Goal: Find specific page/section: Find specific page/section

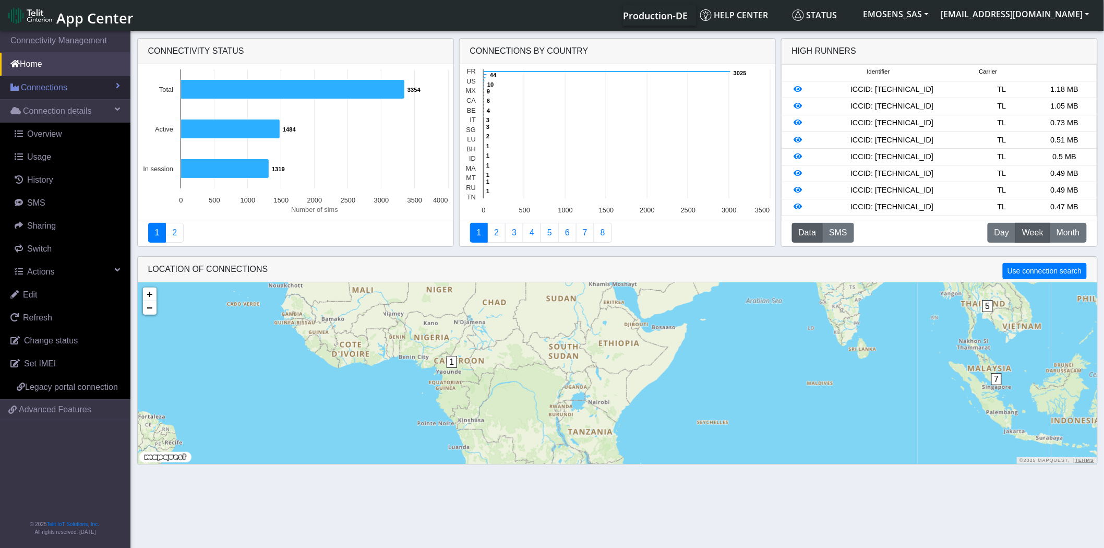
click at [53, 86] on span "Connections" at bounding box center [44, 87] width 46 height 13
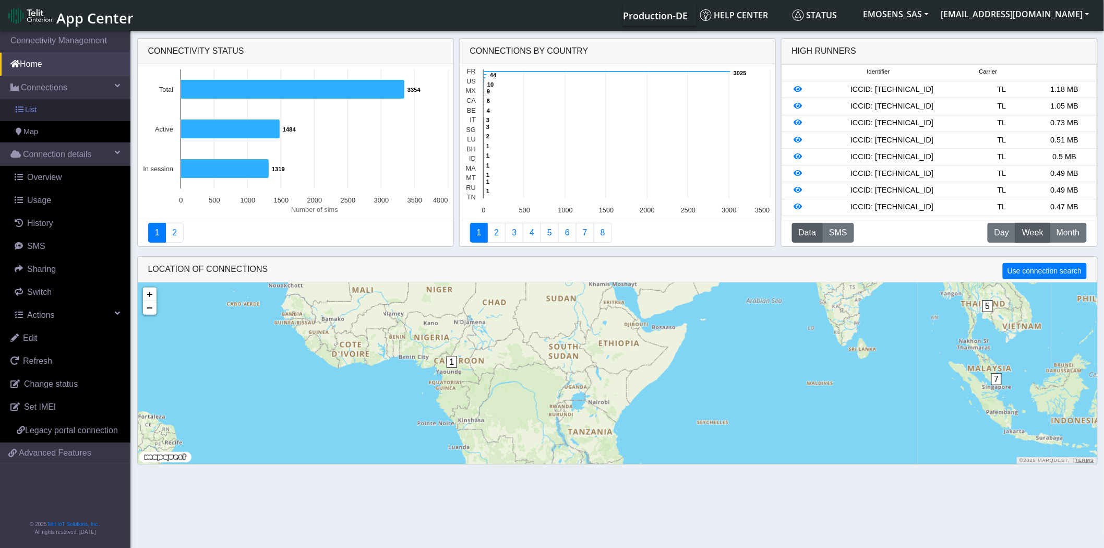
click at [50, 111] on link "List" at bounding box center [65, 110] width 130 height 22
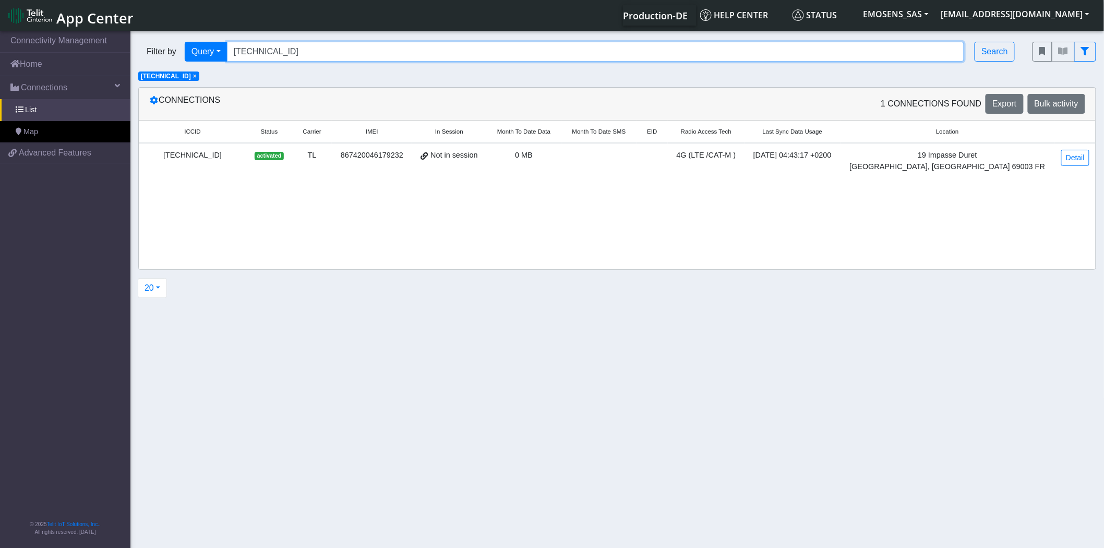
drag, startPoint x: 351, startPoint y: 55, endPoint x: 147, endPoint y: 48, distance: 204.7
click at [147, 48] on div "Filter by Query Query In Session Not connected Tags Country Operator [TECHNICAL…" at bounding box center [577, 52] width 879 height 20
paste input "02000255178"
type input "[TECHNICAL_ID]"
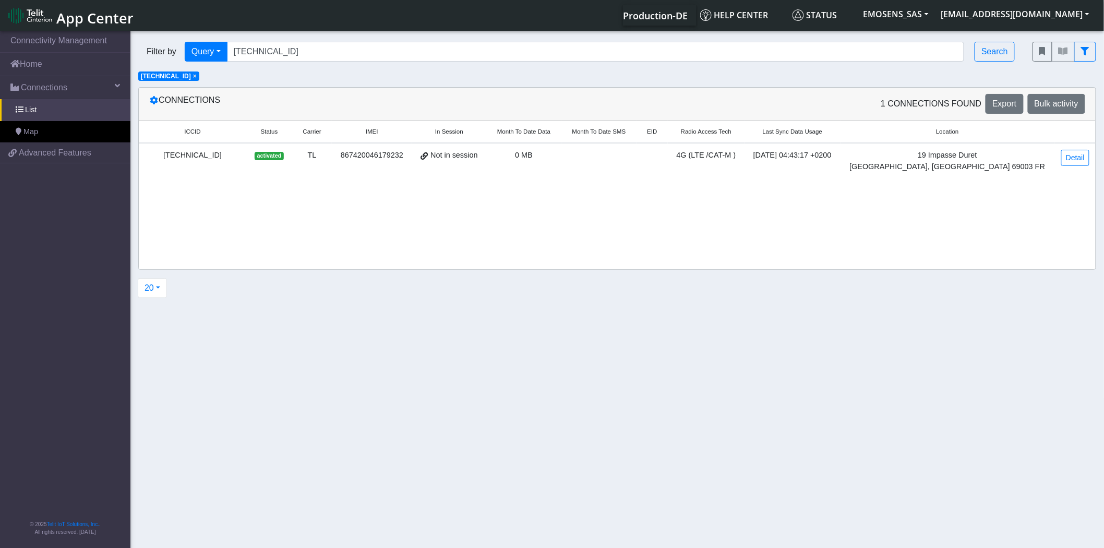
click at [197, 76] on span "×" at bounding box center [195, 76] width 4 height 7
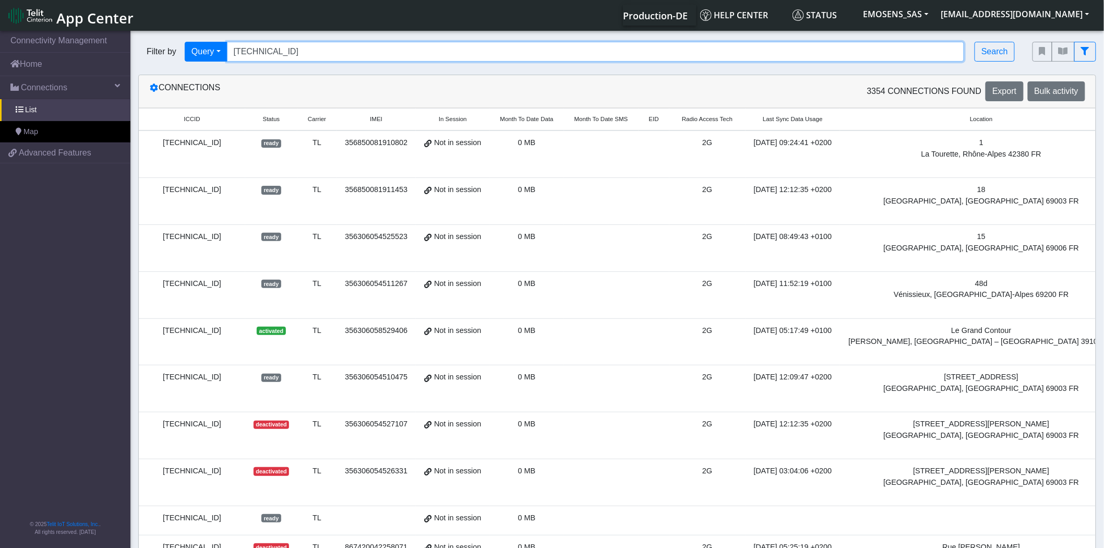
click at [346, 49] on input "[TECHNICAL_ID]" at bounding box center [596, 52] width 738 height 20
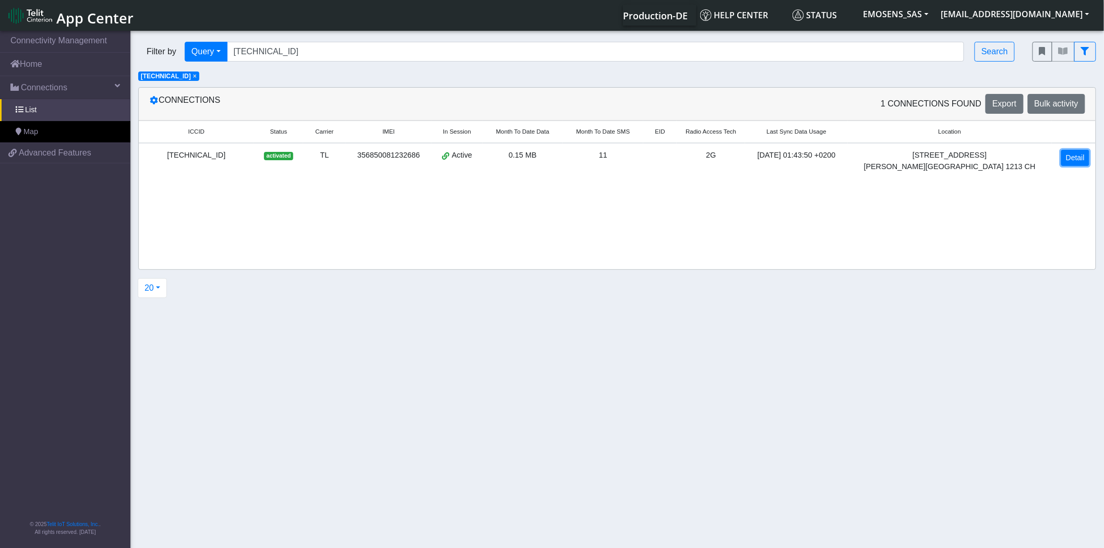
click at [1076, 157] on link "Detail" at bounding box center [1076, 158] width 28 height 16
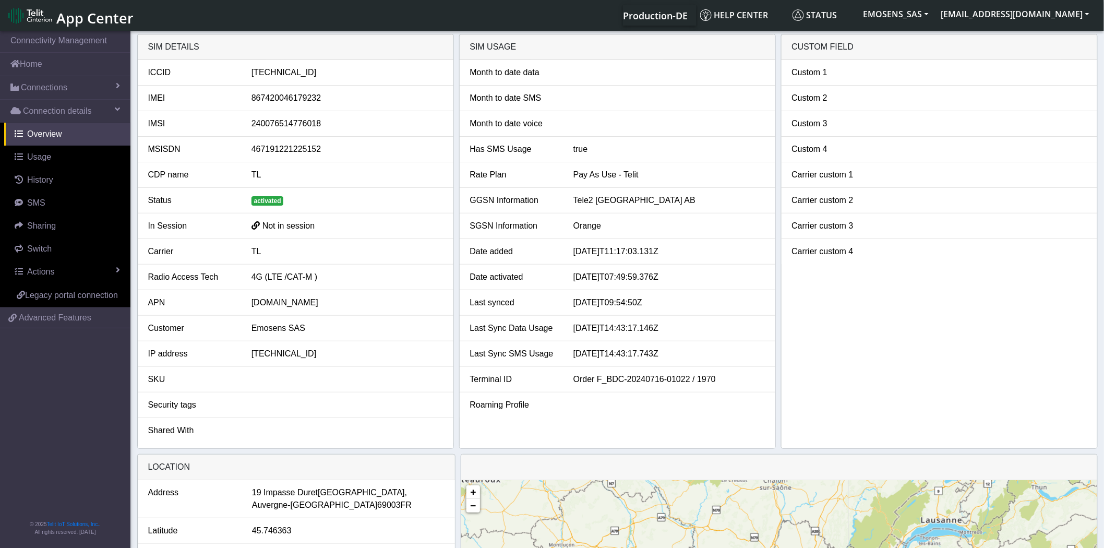
click at [283, 71] on div "[TECHNICAL_ID]" at bounding box center [347, 72] width 207 height 13
click at [283, 70] on div "[TECHNICAL_ID]" at bounding box center [347, 72] width 207 height 13
copy div "[TECHNICAL_ID]"
